Goal: Transaction & Acquisition: Purchase product/service

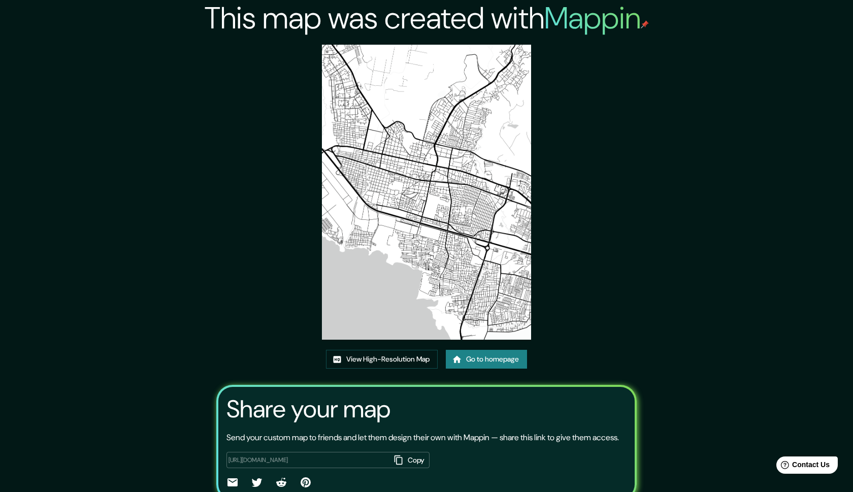
click at [656, 209] on div "This map was created with Mappin View High-Resolution Map Go to homepage Share …" at bounding box center [426, 268] width 853 height 536
click at [486, 360] on link "Go to homepage" at bounding box center [486, 359] width 81 height 19
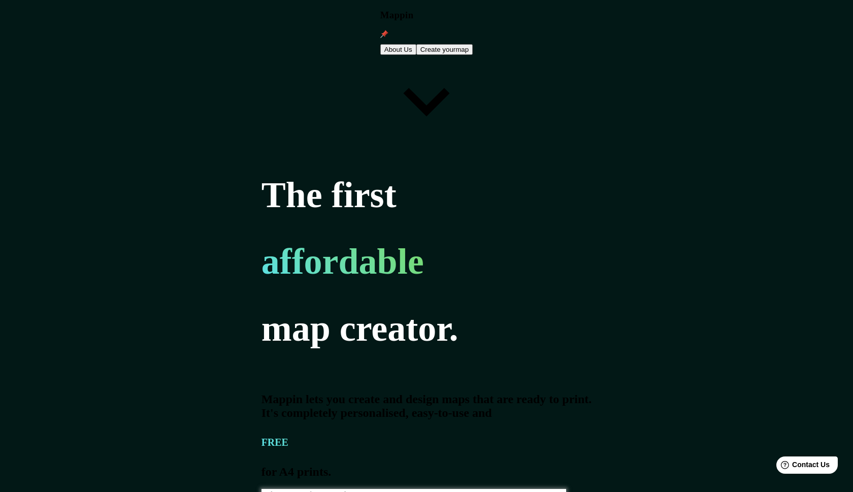
click at [473, 44] on button "Create your map" at bounding box center [444, 49] width 57 height 11
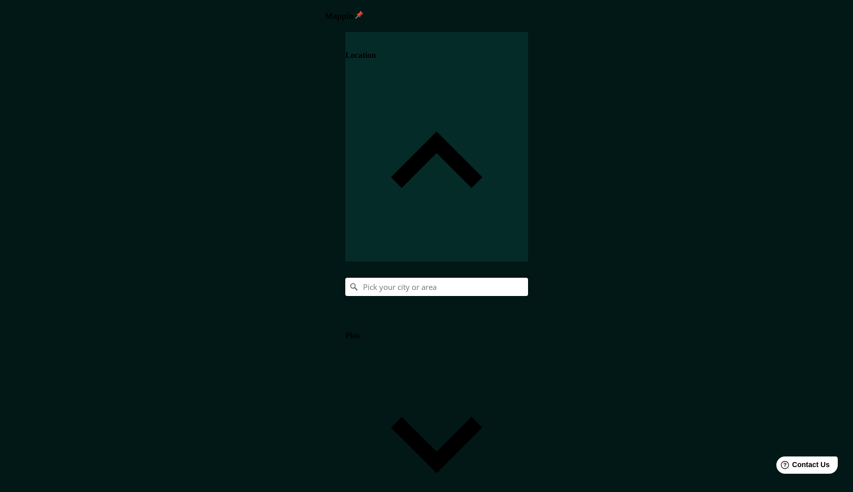
click at [528, 278] on input "Pick your city or area" at bounding box center [436, 287] width 183 height 18
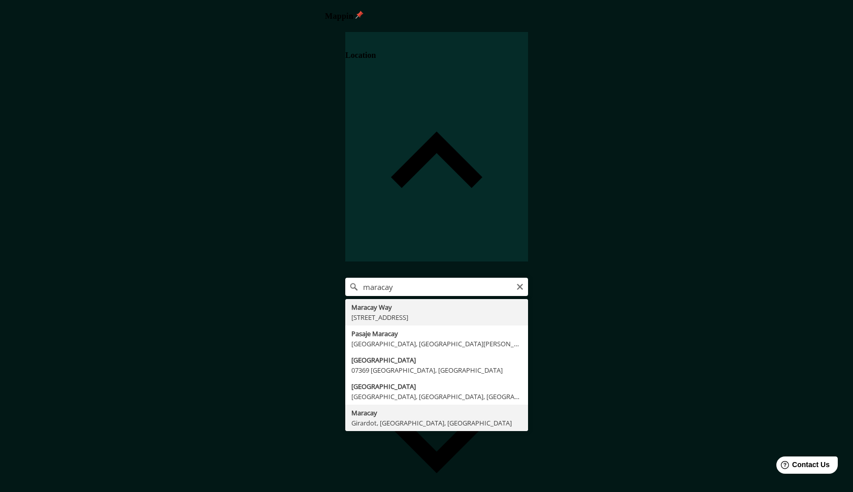
type input "Maracay, Girardot, [GEOGRAPHIC_DATA], [GEOGRAPHIC_DATA]"
